Goal: Check status

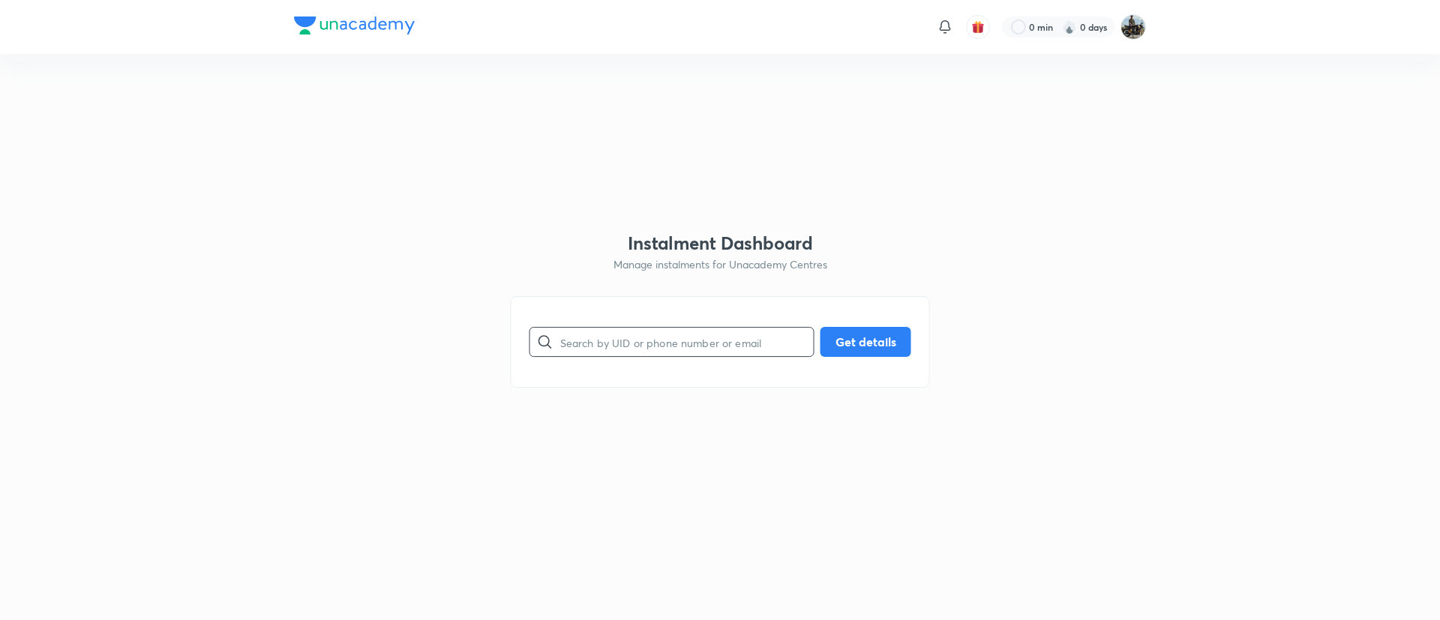
paste input "[EMAIL_ADDRESS][DOMAIN_NAME]"
click at [637, 350] on input "[EMAIL_ADDRESS][DOMAIN_NAME]" at bounding box center [686, 342] width 253 height 38
type input "[EMAIL_ADDRESS][DOMAIN_NAME]"
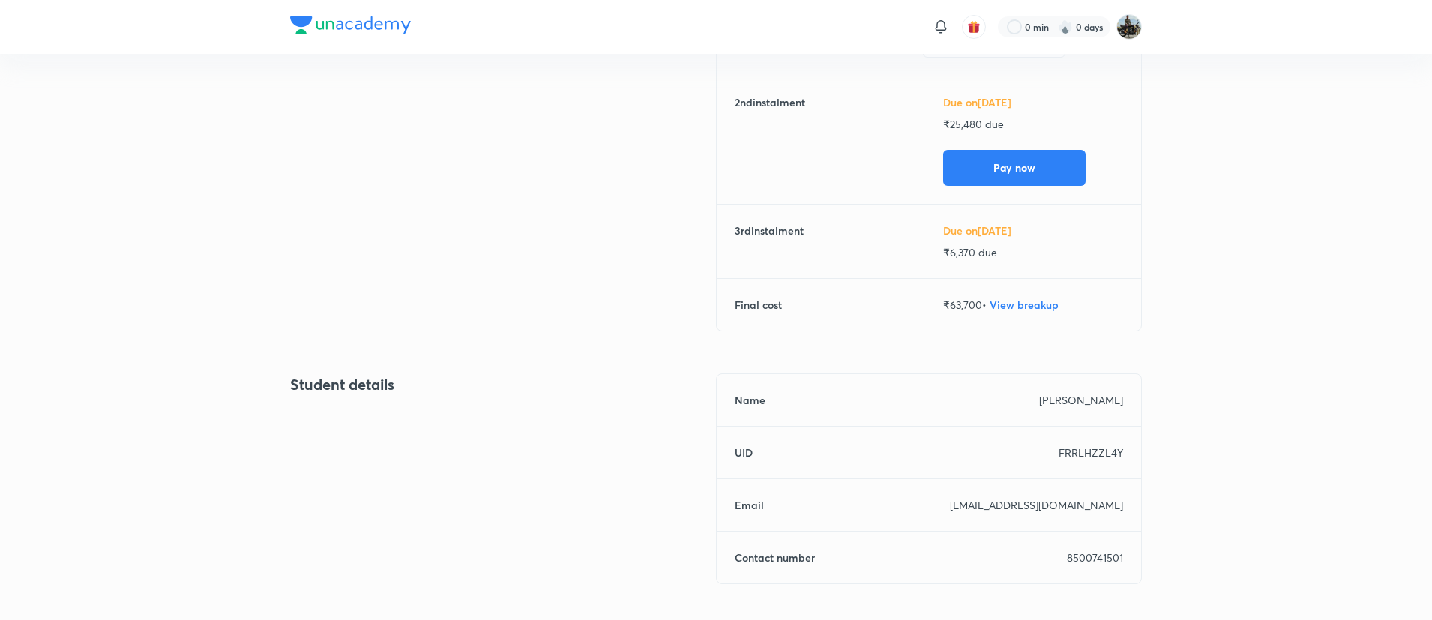
scroll to position [308, 0]
click at [625, 322] on div "Payment details" at bounding box center [503, 146] width 426 height 402
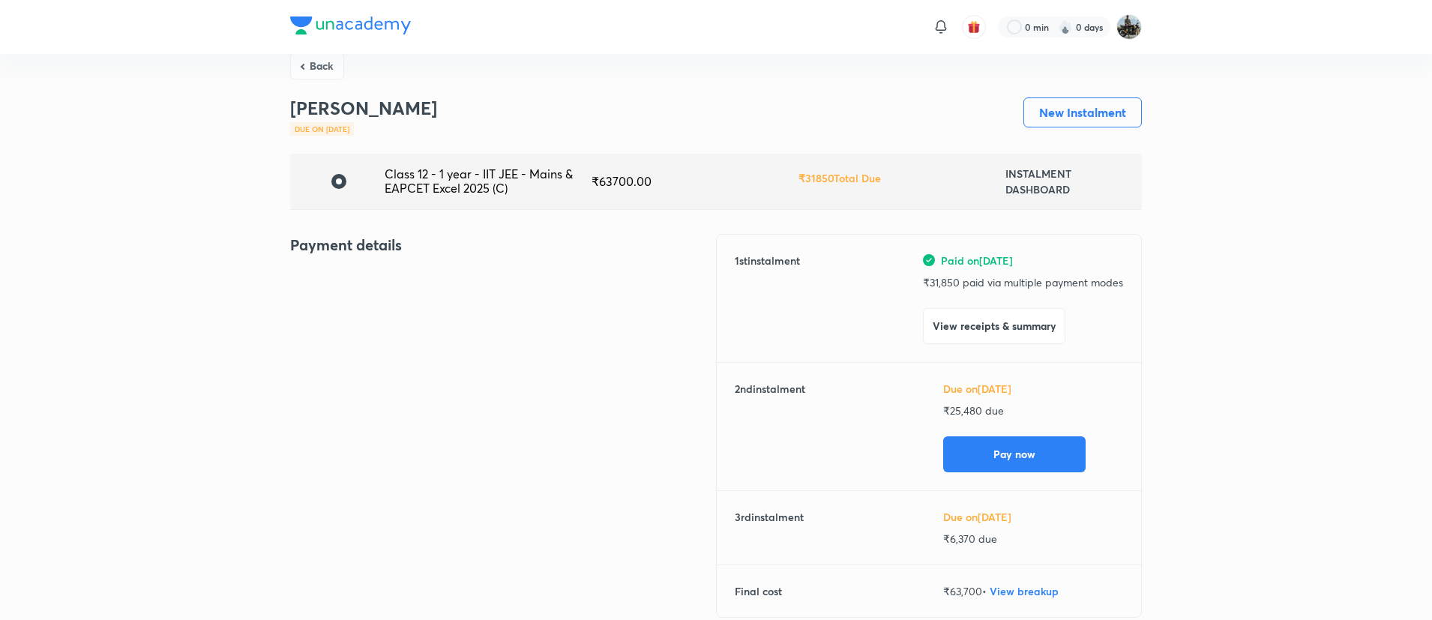
scroll to position [0, 0]
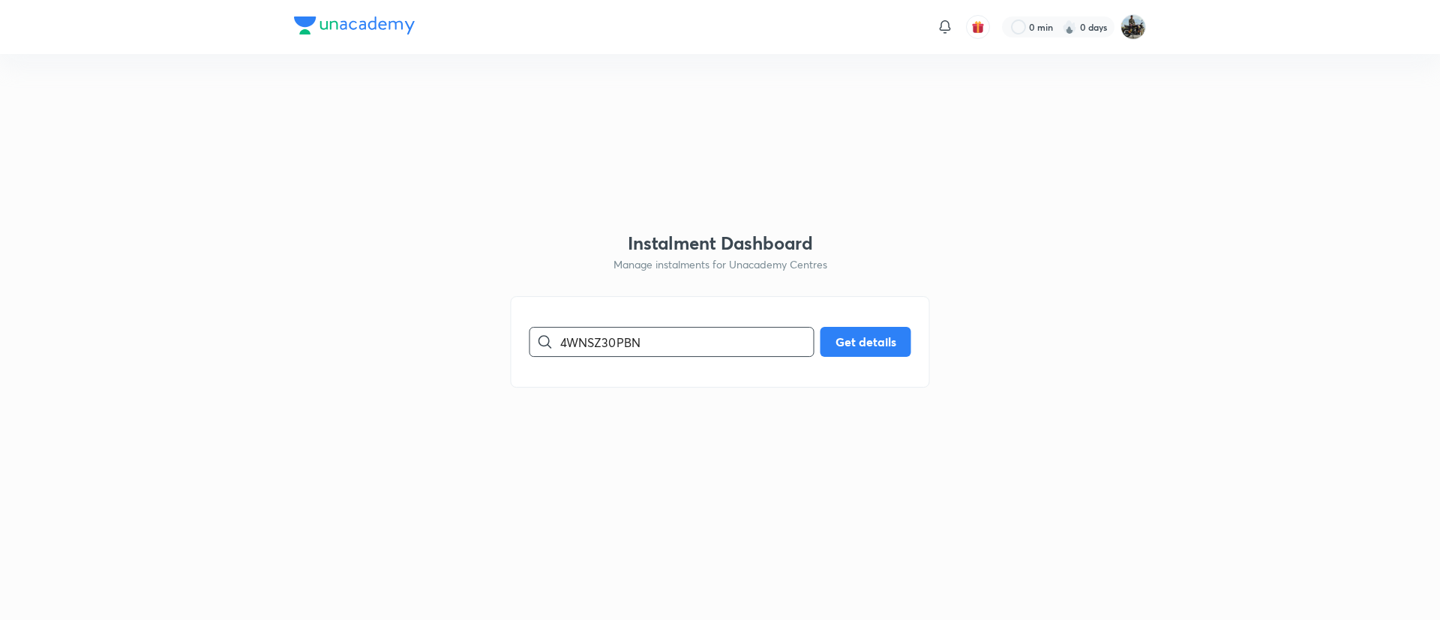
click at [688, 349] on input "4WNSZ30PBN" at bounding box center [686, 342] width 253 height 38
type input "4WNSZ30PBN"
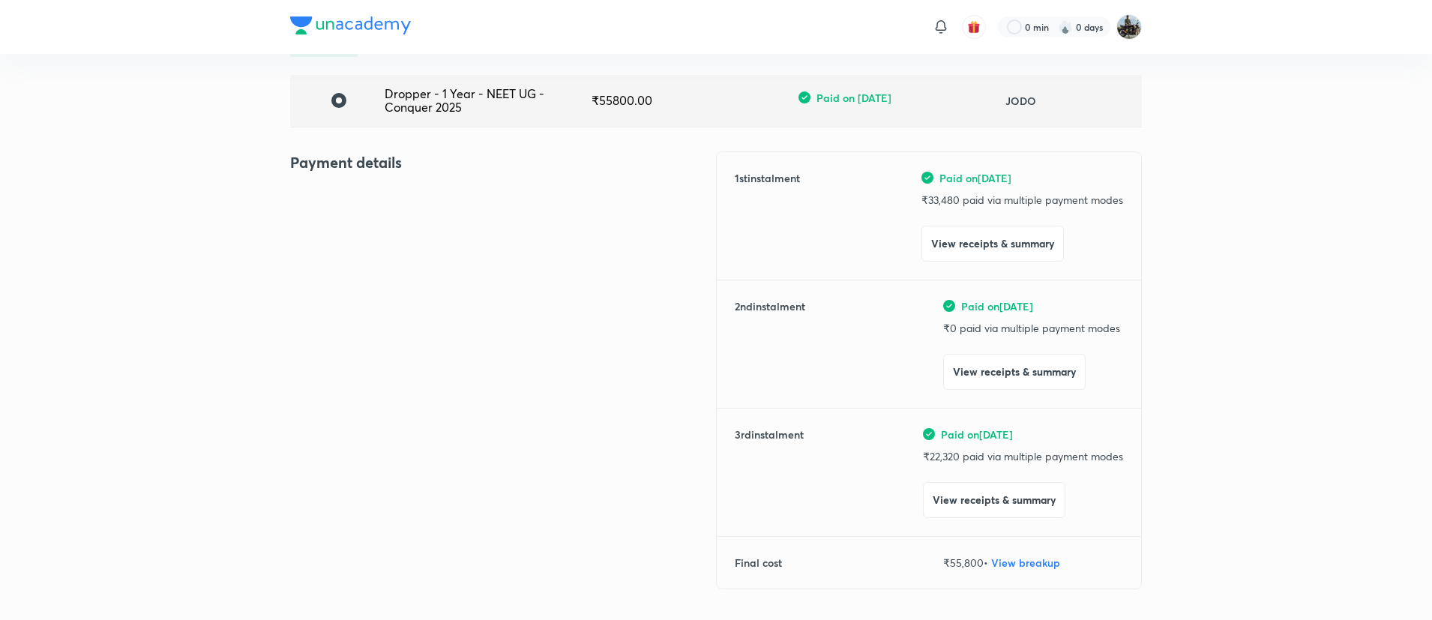
scroll to position [99, 0]
click at [1024, 502] on button "View receipts & summary" at bounding box center [994, 498] width 142 height 36
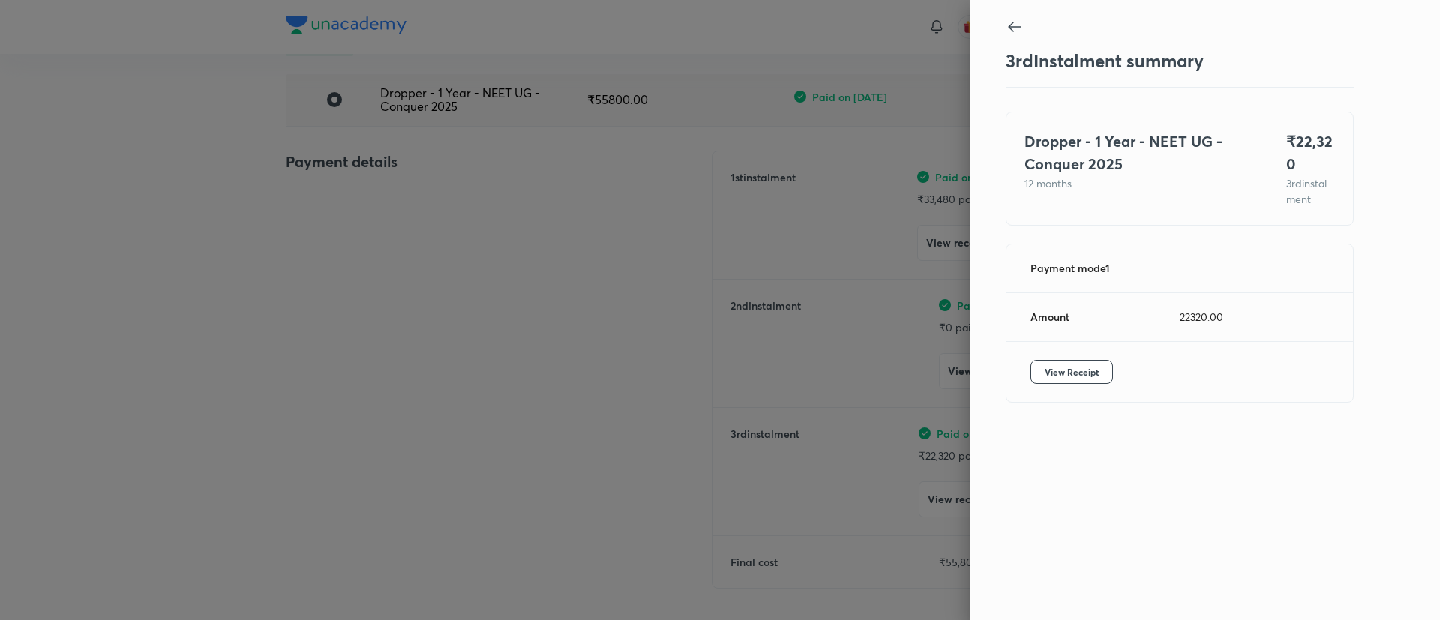
click at [921, 319] on div at bounding box center [720, 310] width 1440 height 620
